Goal: Entertainment & Leisure: Consume media (video, audio)

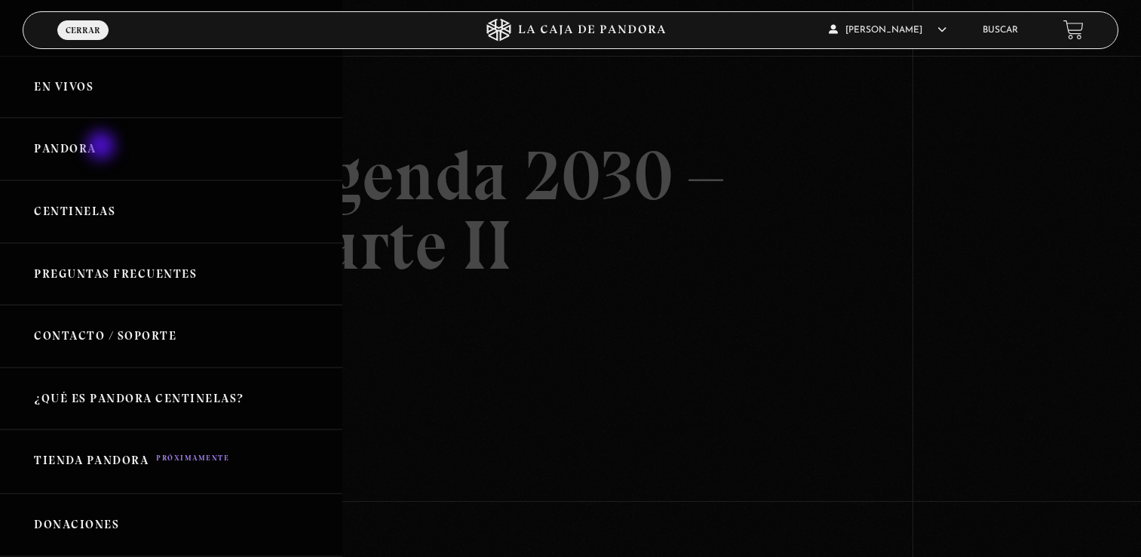
scroll to position [105, 0]
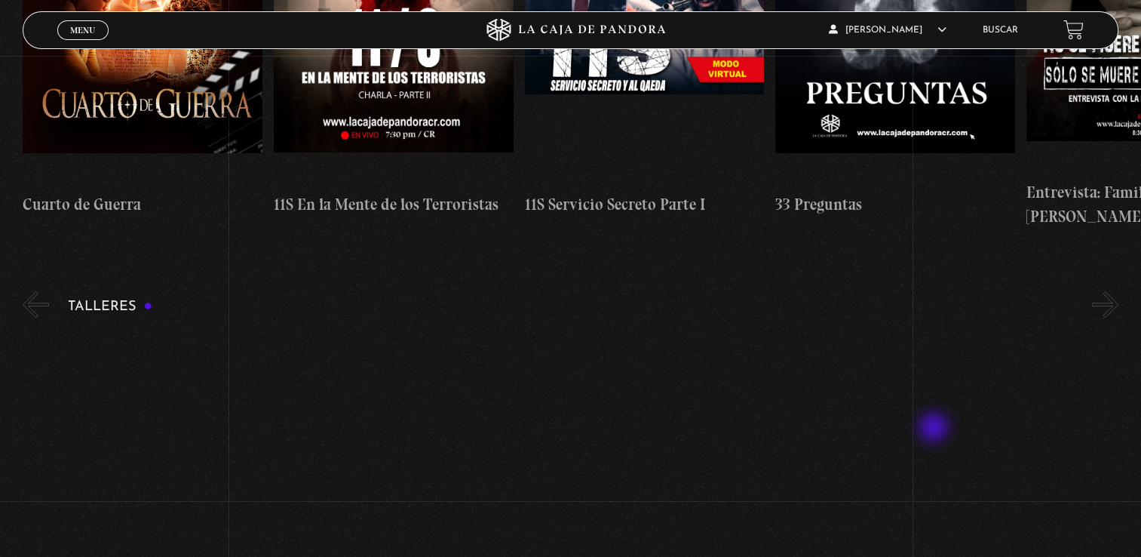
scroll to position [558, 0]
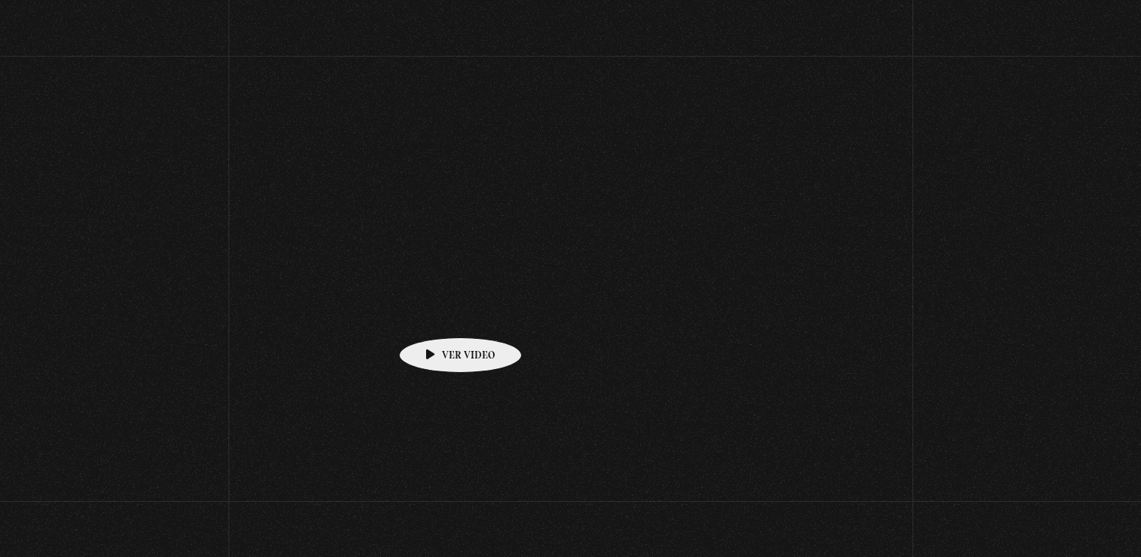
scroll to position [959, 0]
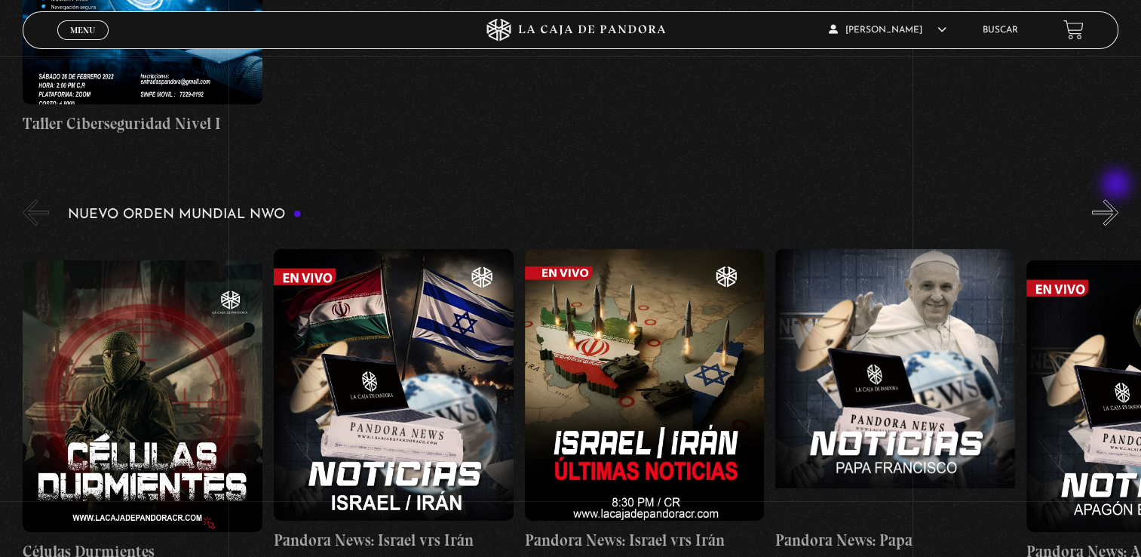
click at [1118, 199] on button "»" at bounding box center [1105, 212] width 26 height 26
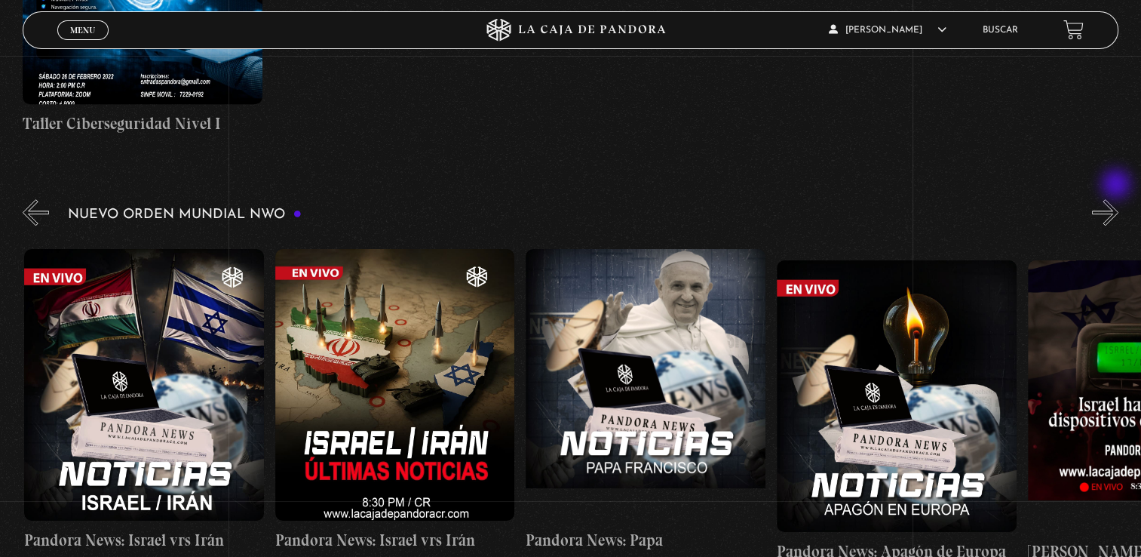
click at [1118, 199] on button "»" at bounding box center [1105, 212] width 26 height 26
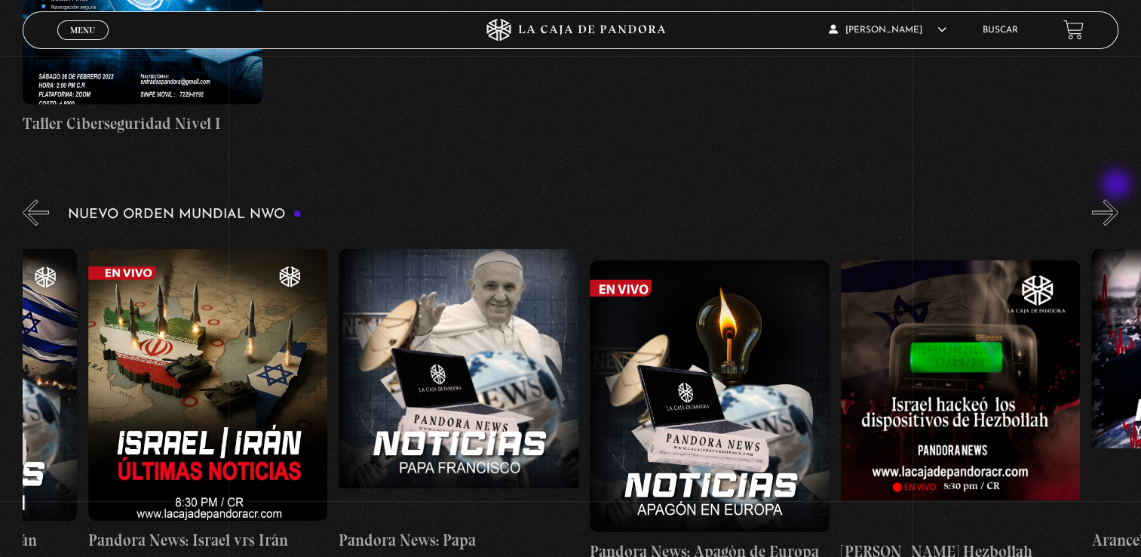
click at [1118, 199] on button "»" at bounding box center [1105, 212] width 26 height 26
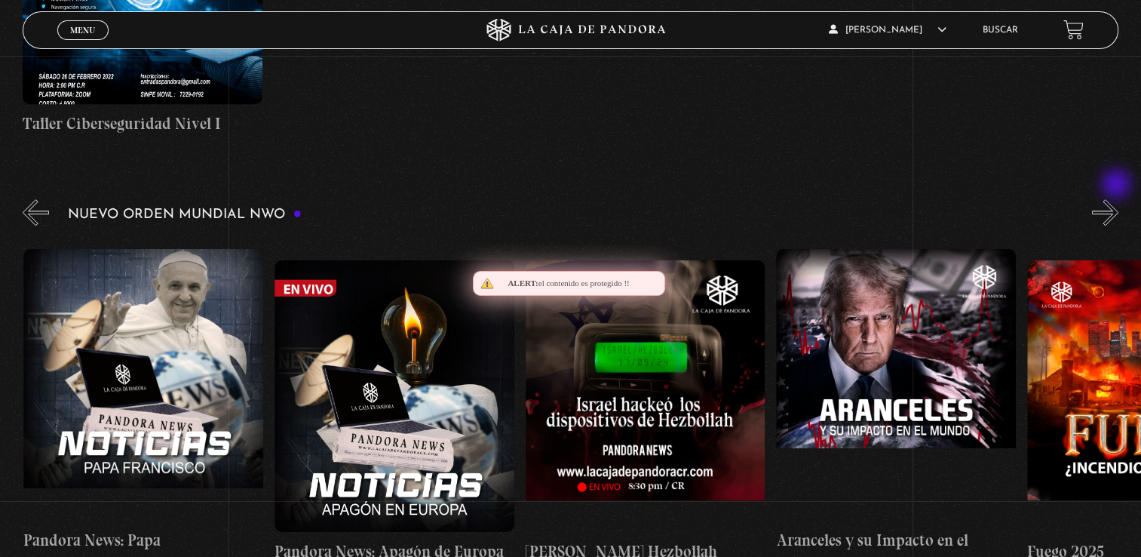
click at [1118, 199] on button "»" at bounding box center [1105, 212] width 26 height 26
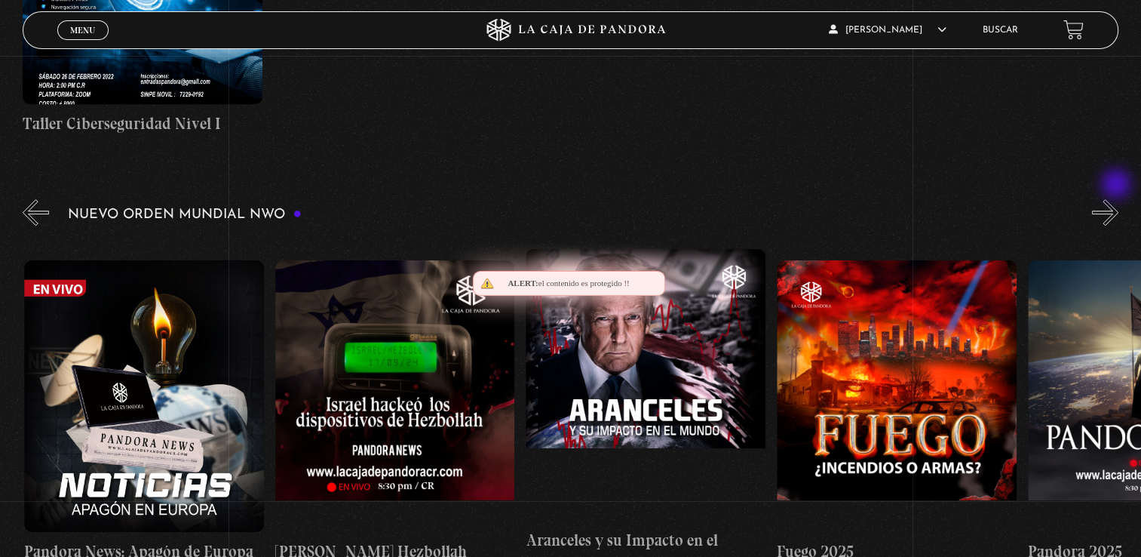
scroll to position [0, 1003]
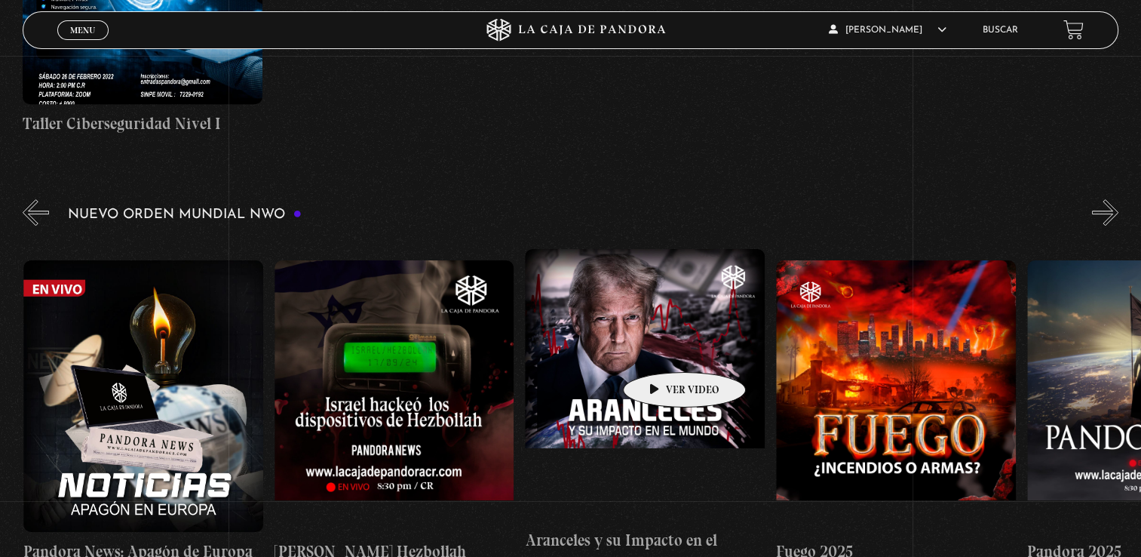
click at [661, 348] on figure at bounding box center [645, 385] width 240 height 272
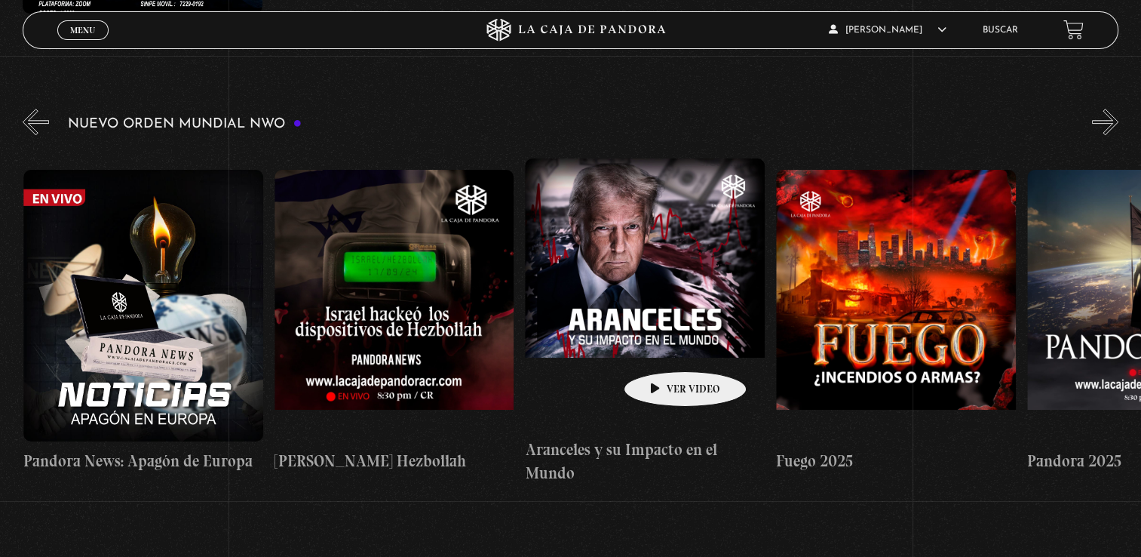
scroll to position [1050, 0]
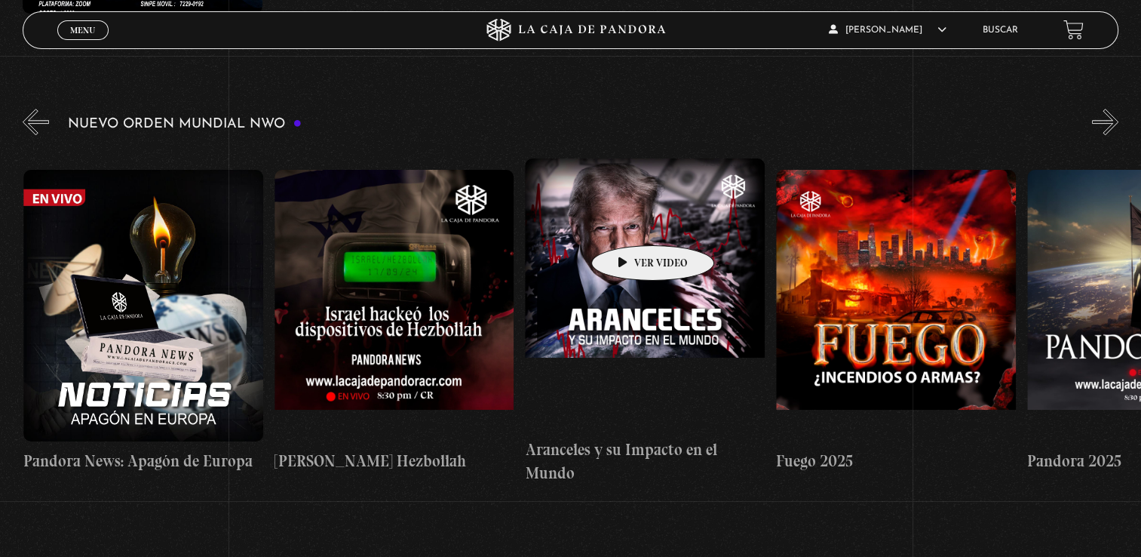
click at [627, 222] on figure at bounding box center [645, 294] width 240 height 272
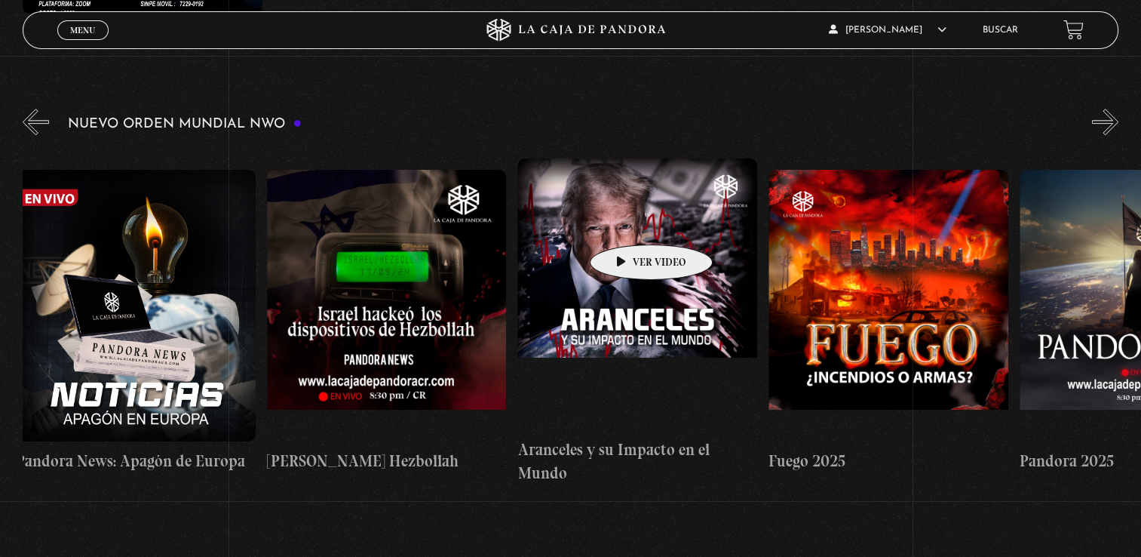
click at [627, 222] on figure at bounding box center [637, 294] width 240 height 272
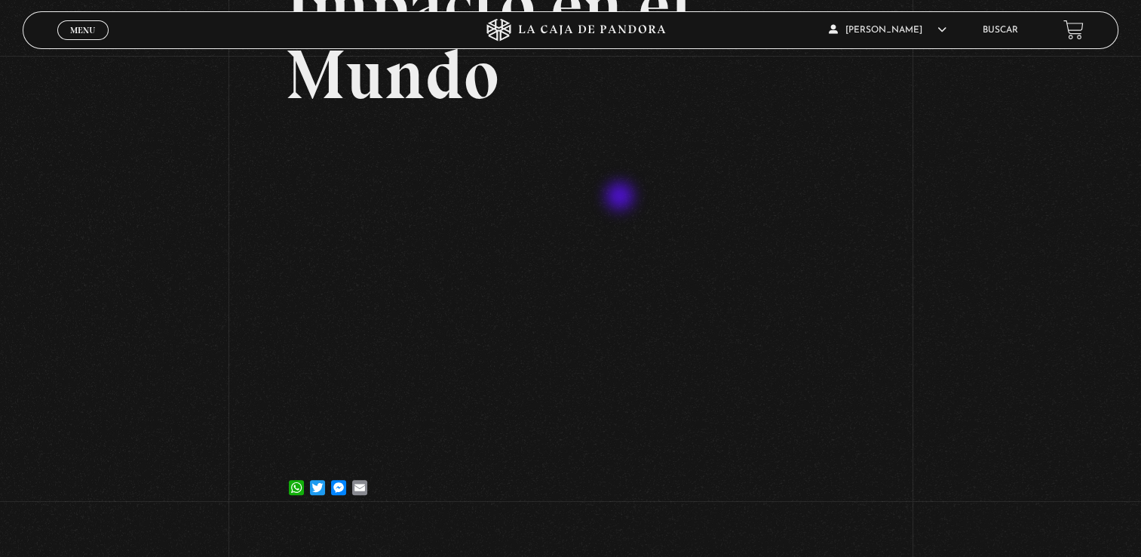
scroll to position [241, 0]
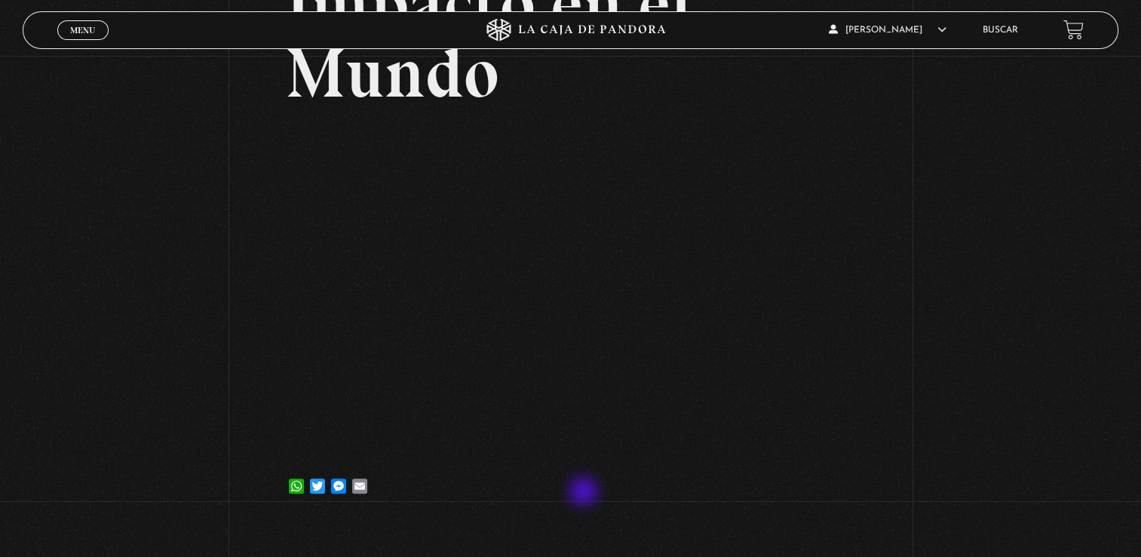
click at [585, 492] on div "WhatsApp Twitter Messenger Email" at bounding box center [570, 478] width 569 height 30
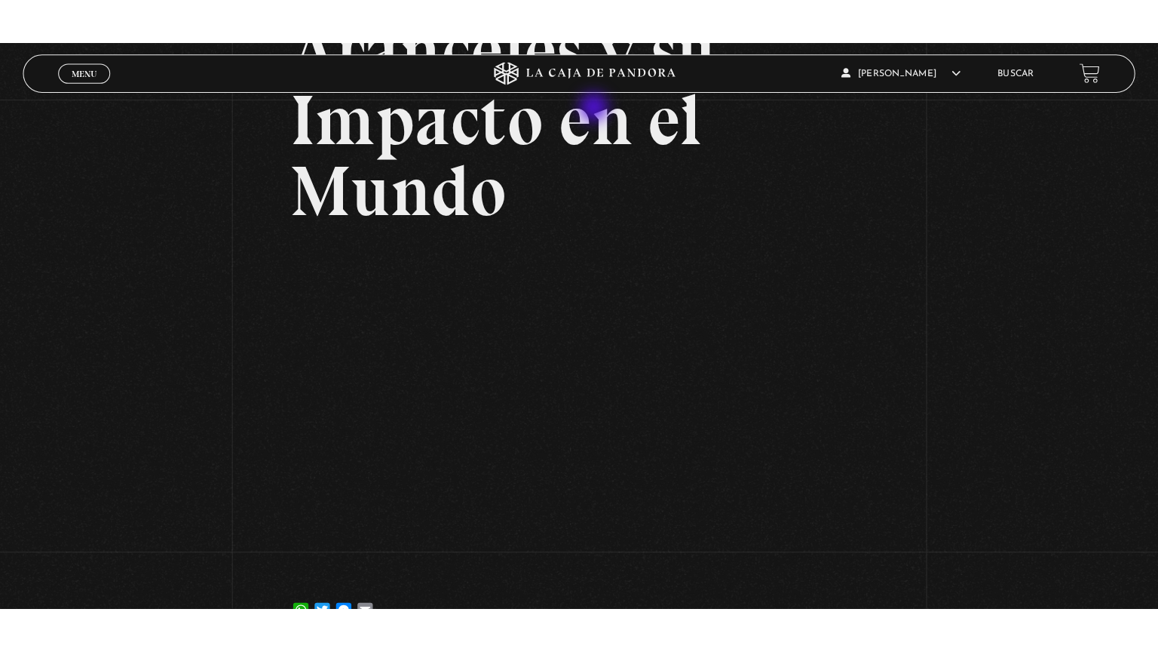
scroll to position [168, 0]
